Goal: Task Accomplishment & Management: Use online tool/utility

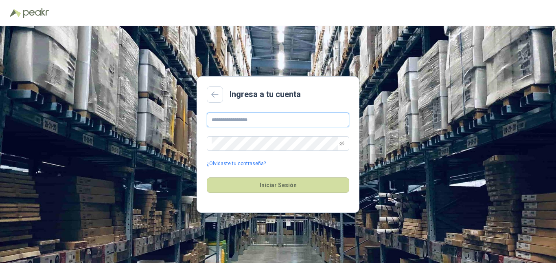
click at [254, 114] on input "text" at bounding box center [278, 119] width 142 height 15
type input "**********"
click at [341, 142] on icon "eye-invisible" at bounding box center [342, 143] width 5 height 5
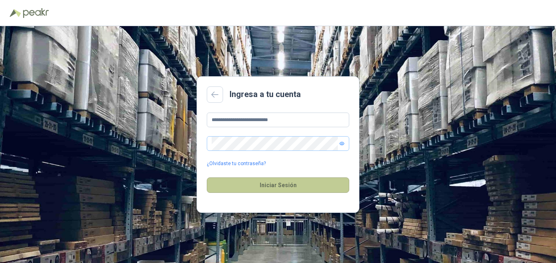
click at [278, 189] on button "Iniciar Sesión" at bounding box center [278, 184] width 142 height 15
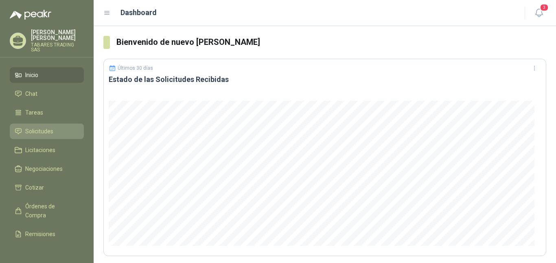
click at [27, 127] on span "Solicitudes" at bounding box center [39, 131] width 28 height 9
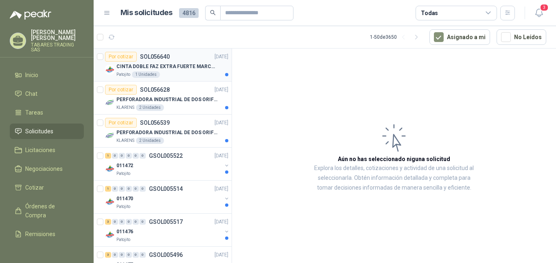
click at [162, 66] on p "CINTA DOBLE FAZ EXTRA FUERTE MARCA:3M" at bounding box center [166, 67] width 101 height 8
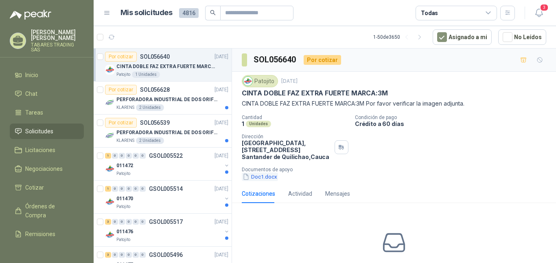
click at [254, 177] on button "Doc1.docx" at bounding box center [260, 176] width 36 height 9
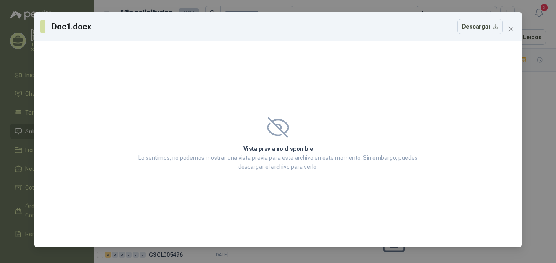
click at [511, 31] on icon "close" at bounding box center [511, 29] width 7 height 7
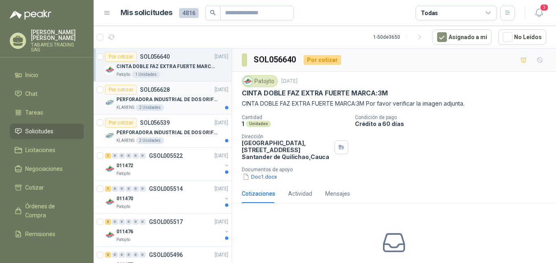
click at [175, 97] on p "PERFORADORA INDUSTRIAL DE DOS ORIFICIOS" at bounding box center [166, 100] width 101 height 8
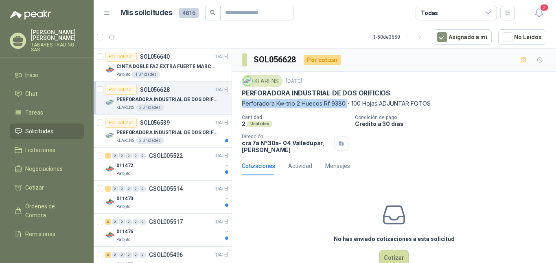
drag, startPoint x: 243, startPoint y: 103, endPoint x: 346, endPoint y: 102, distance: 103.4
click at [346, 102] on p "Perforadora Kw-trio 2 Huecos Rf 9380 - 100 Hojas ADJUNTAR FOTOS" at bounding box center [394, 103] width 305 height 9
copy p "Perforadora Kw-trio 2 Huecos Rf 9380"
click at [188, 131] on p "PERFORADORA INDUSTRIAL DE DOS ORIFICIOS" at bounding box center [166, 133] width 101 height 8
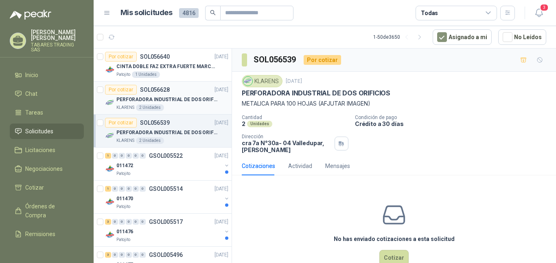
click at [194, 100] on p "PERFORADORA INDUSTRIAL DE DOS ORIFICIOS" at bounding box center [166, 100] width 101 height 8
click at [174, 133] on p "PERFORADORA INDUSTRIAL DE DOS ORIFICIOS" at bounding box center [166, 133] width 101 height 8
click at [189, 99] on p "PERFORADORA INDUSTRIAL DE DOS ORIFICIOS" at bounding box center [166, 100] width 101 height 8
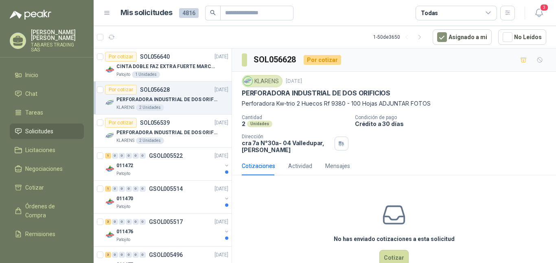
scroll to position [27, 0]
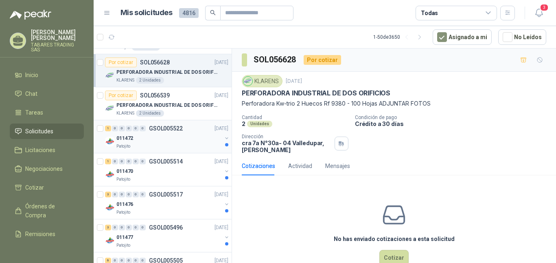
click at [131, 136] on p "011472" at bounding box center [124, 138] width 17 height 8
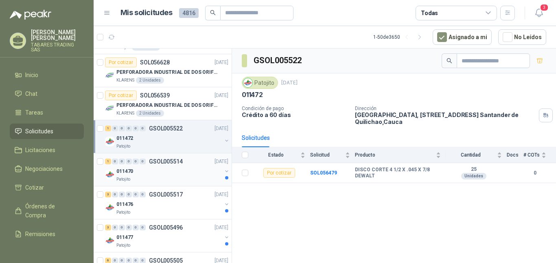
click at [125, 172] on p "011470" at bounding box center [124, 171] width 17 height 8
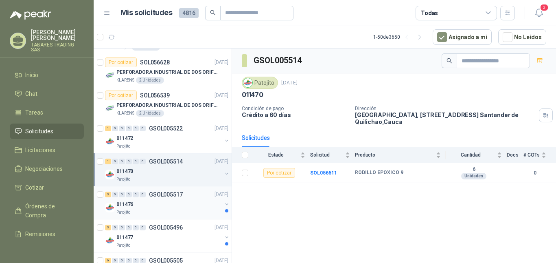
click at [128, 204] on p "011476" at bounding box center [124, 204] width 17 height 8
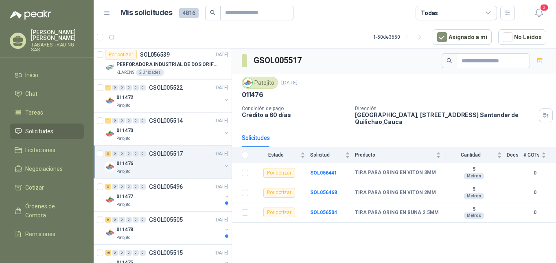
scroll to position [95, 0]
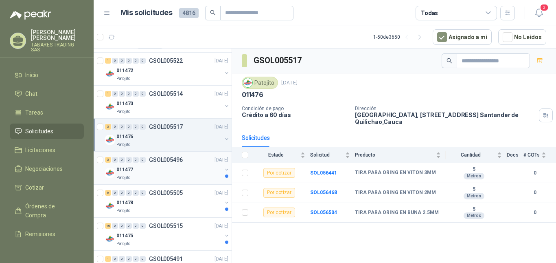
click at [122, 167] on p "011477" at bounding box center [124, 170] width 17 height 8
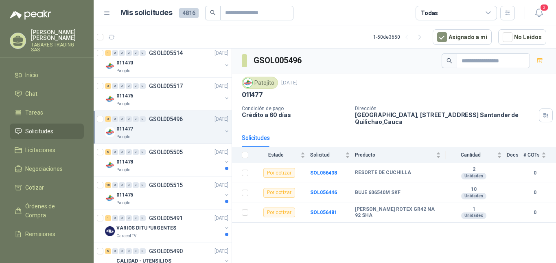
scroll to position [149, 0]
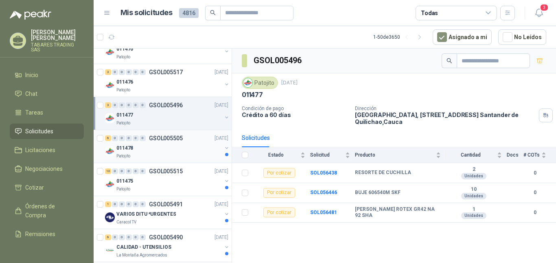
click at [131, 147] on p "011478" at bounding box center [124, 148] width 17 height 8
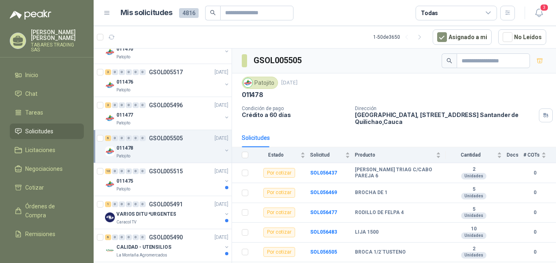
scroll to position [16, 0]
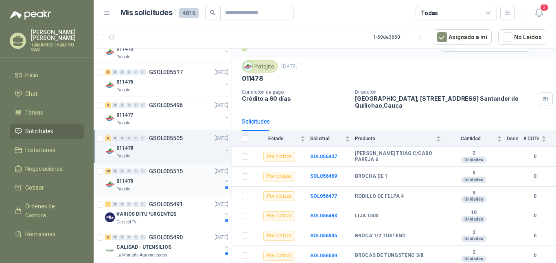
click at [123, 180] on p "011475" at bounding box center [124, 181] width 17 height 8
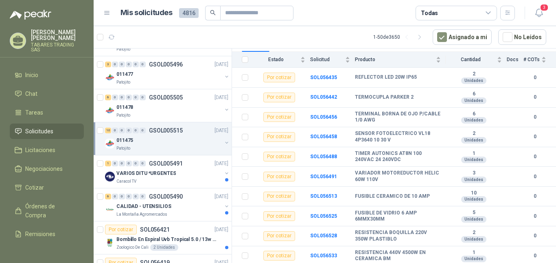
scroll to position [231, 0]
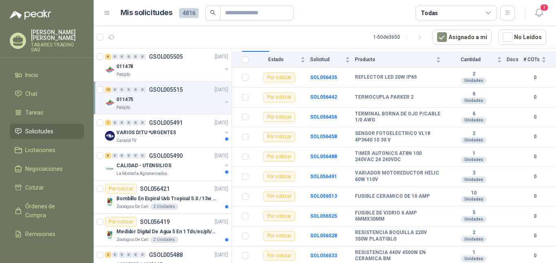
click at [63, 39] on p "[PERSON_NAME]" at bounding box center [57, 34] width 53 height 11
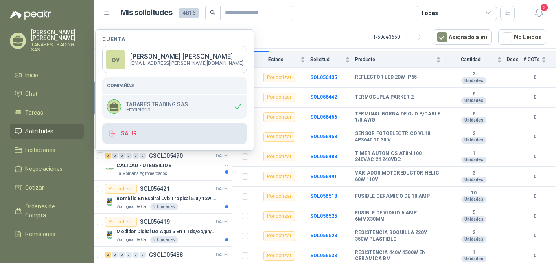
click at [122, 133] on button "Salir" at bounding box center [174, 133] width 145 height 21
